Goal: Task Accomplishment & Management: Manage account settings

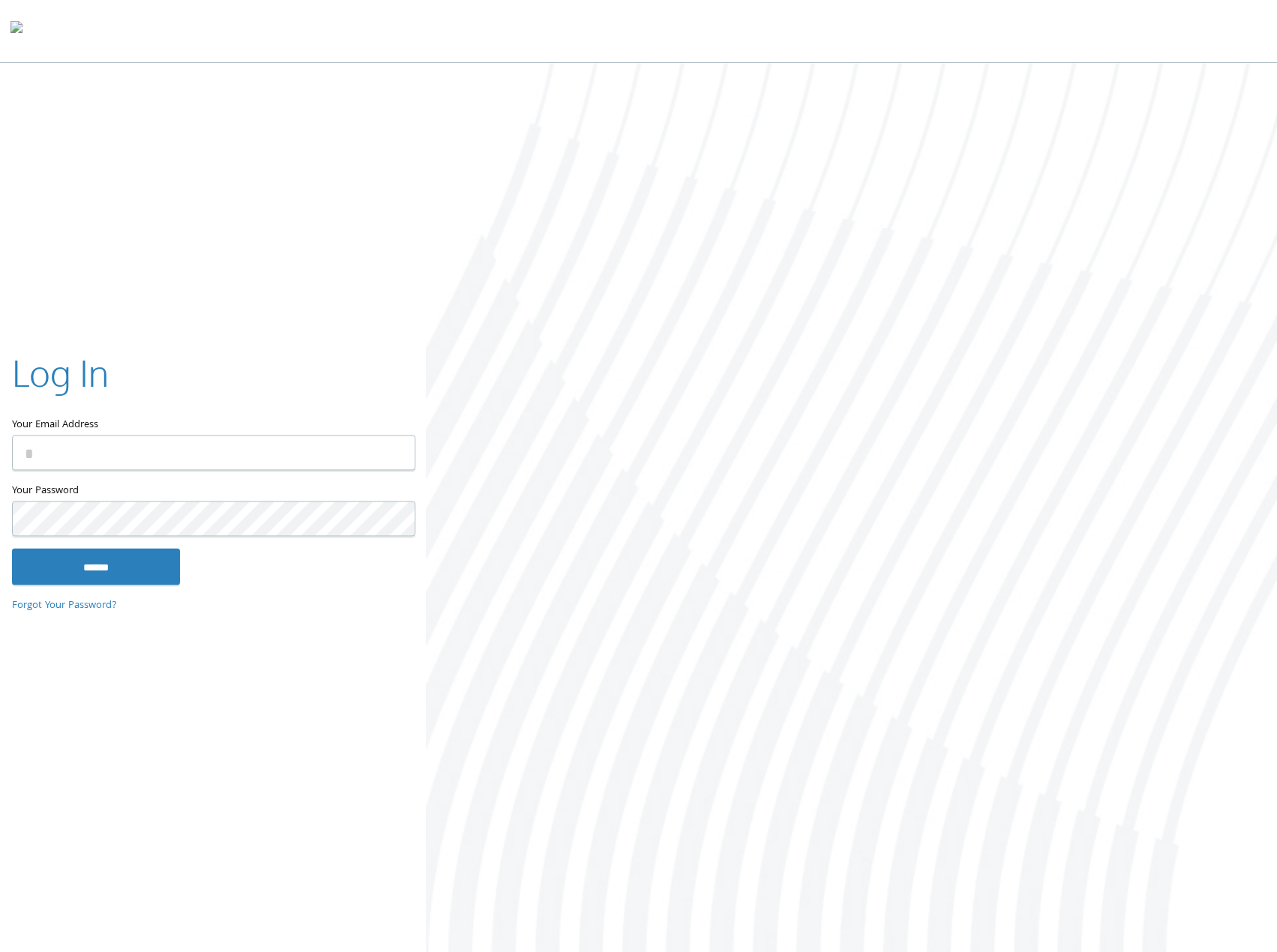
type input "**********"
click at [149, 566] on input "******" at bounding box center [96, 566] width 168 height 36
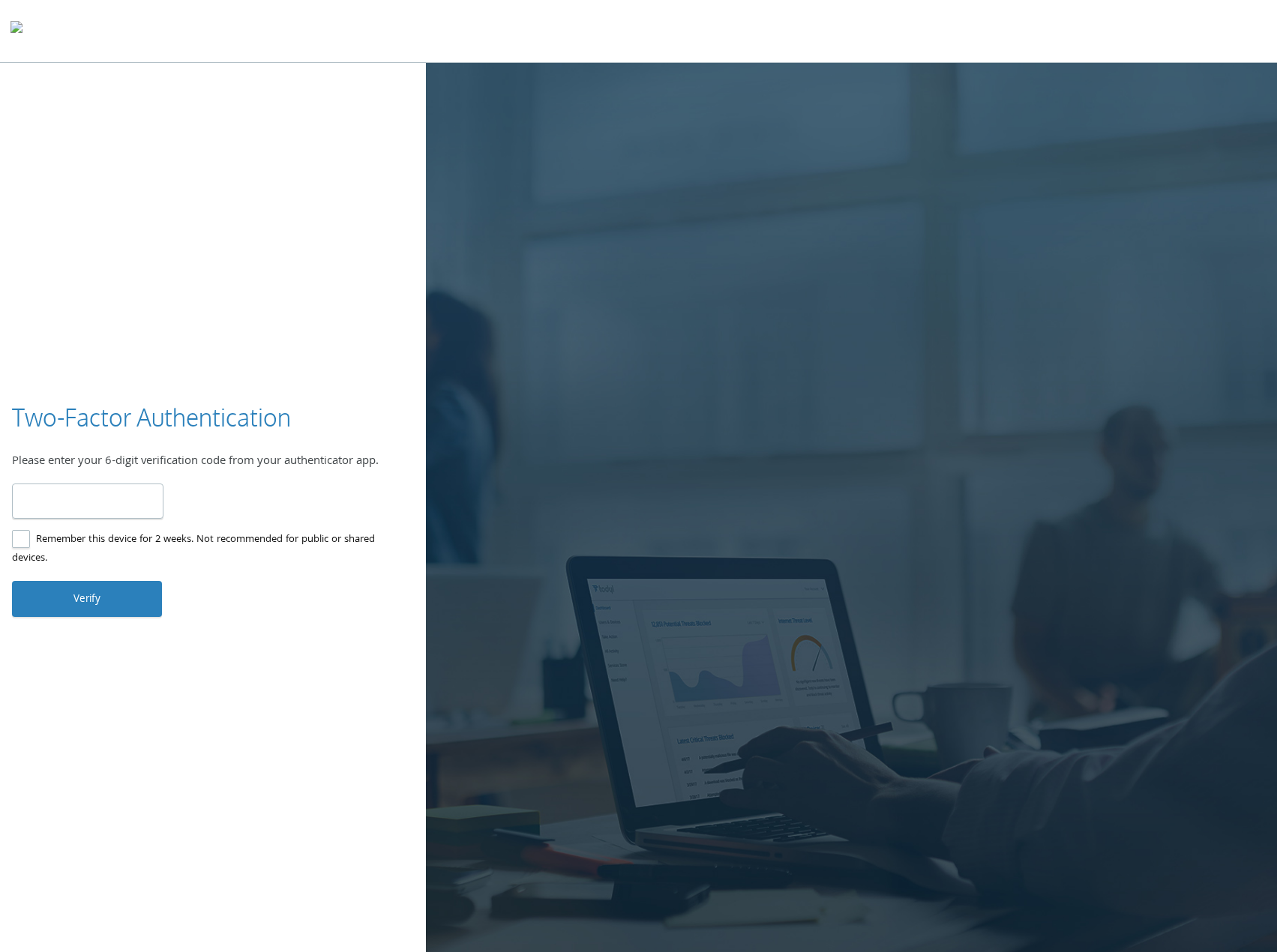
type input "******"
